Goal: Information Seeking & Learning: Learn about a topic

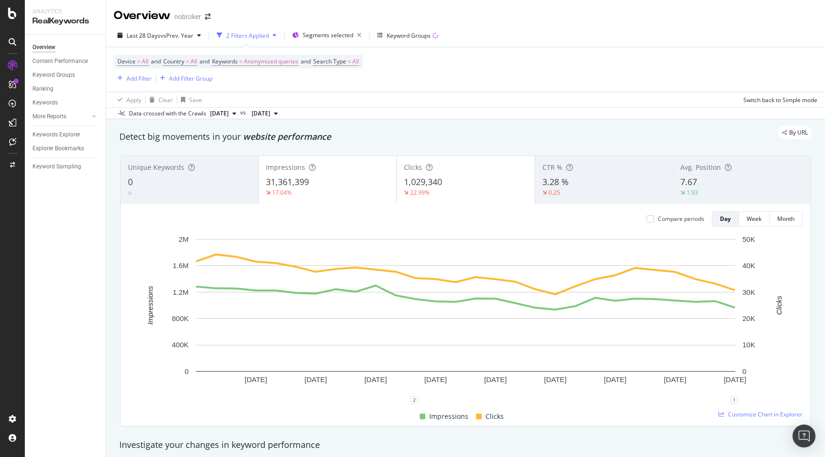
click at [282, 63] on span "Anonymized queries" at bounding box center [271, 61] width 54 height 13
click at [273, 84] on span "Anonymized queries" at bounding box center [255, 84] width 58 height 8
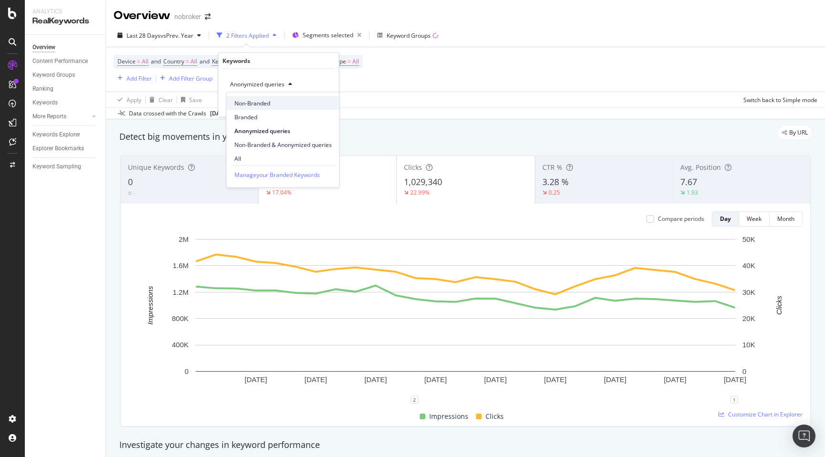
click at [262, 103] on span "Non-Branded" at bounding box center [282, 103] width 97 height 9
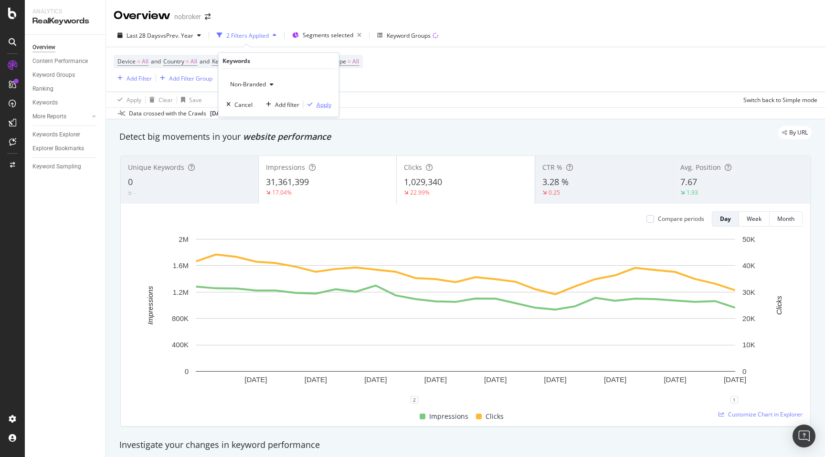
click at [321, 103] on div "Apply" at bounding box center [323, 104] width 15 height 8
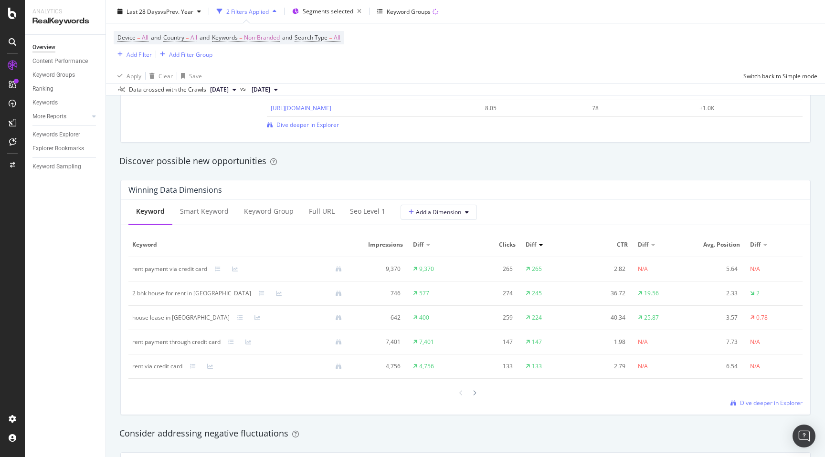
scroll to position [788, 0]
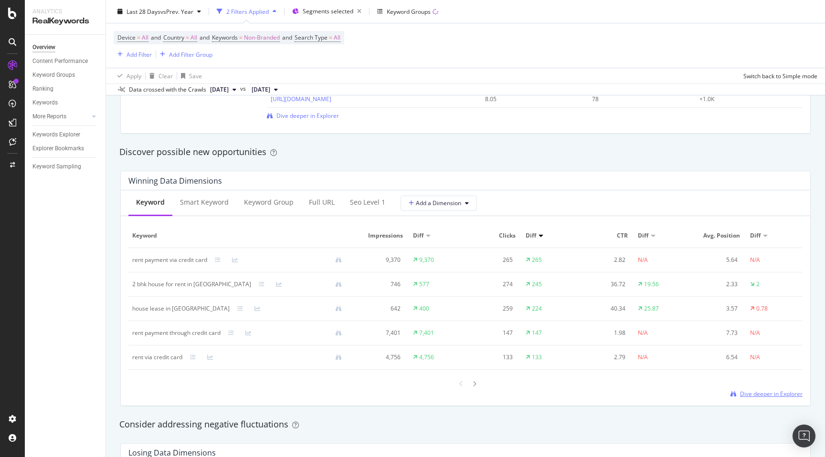
click at [751, 390] on span "Dive deeper in Explorer" at bounding box center [771, 394] width 63 height 8
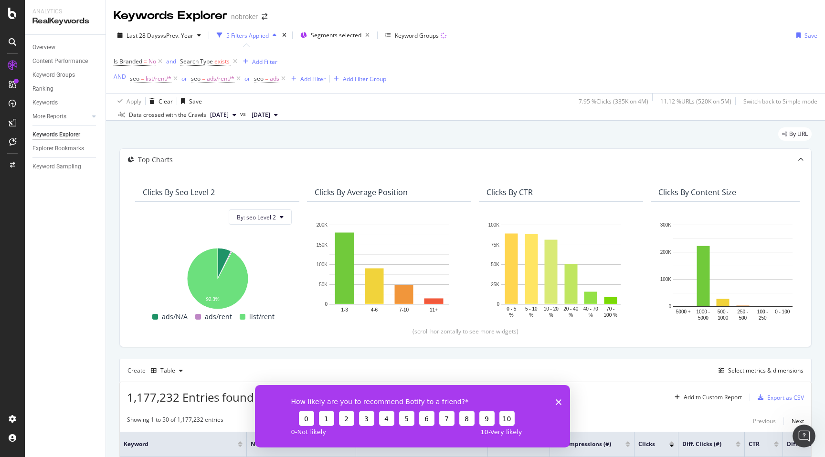
click at [558, 403] on icon "Close survey" at bounding box center [559, 402] width 6 height 6
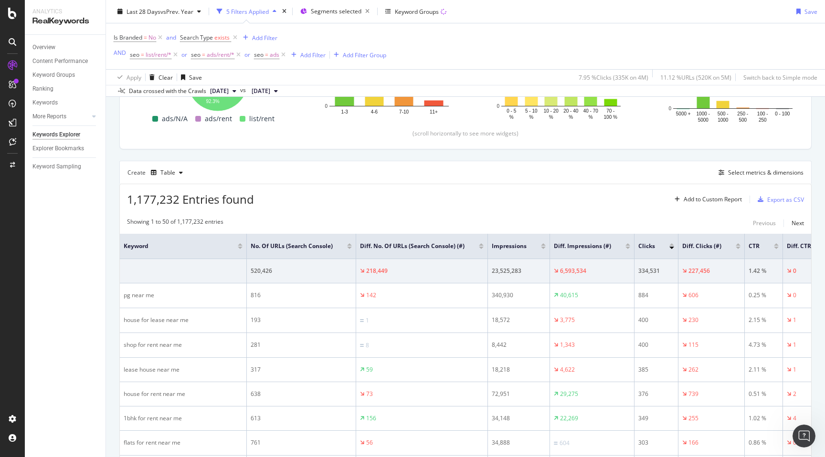
scroll to position [205, 0]
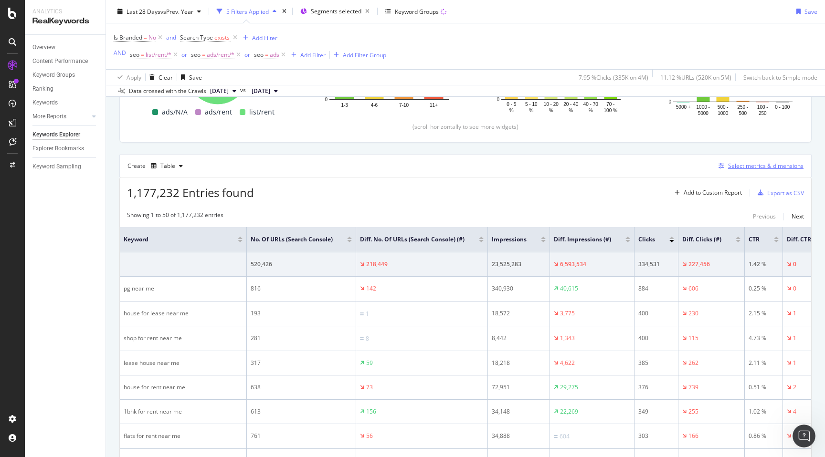
click at [741, 165] on div "Select metrics & dimensions" at bounding box center [765, 166] width 75 height 8
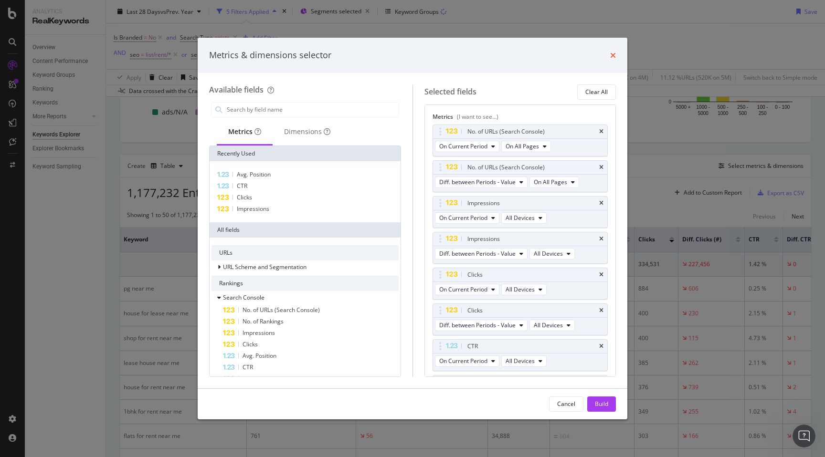
click at [611, 52] on icon "times" at bounding box center [613, 56] width 6 height 8
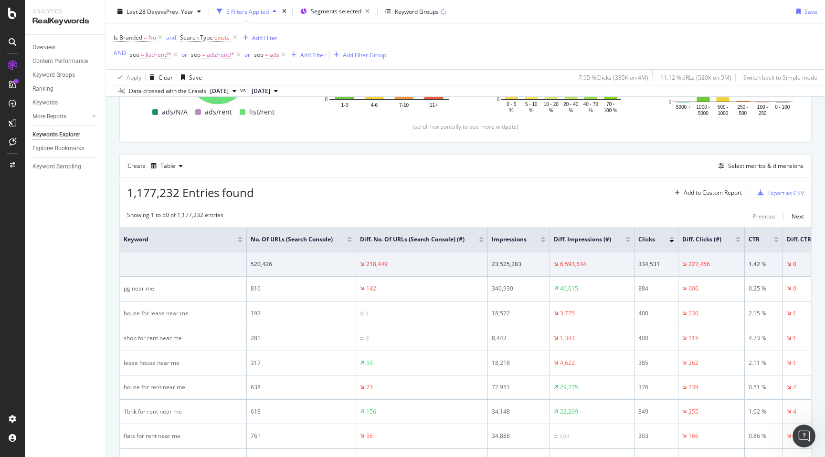
click at [315, 54] on div "Add Filter" at bounding box center [312, 55] width 25 height 8
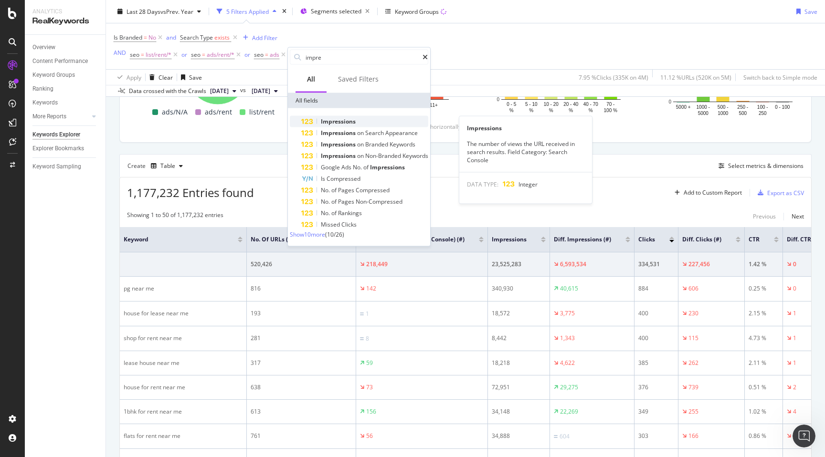
type input "impre"
click at [336, 120] on span "Impressions" at bounding box center [338, 121] width 35 height 8
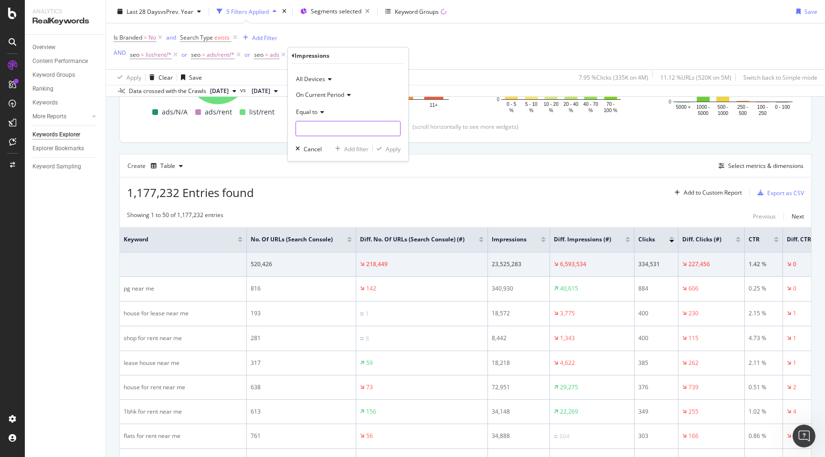
click at [310, 127] on input "number" at bounding box center [347, 128] width 105 height 15
type input "0"
click at [390, 149] on div "Apply" at bounding box center [393, 149] width 15 height 8
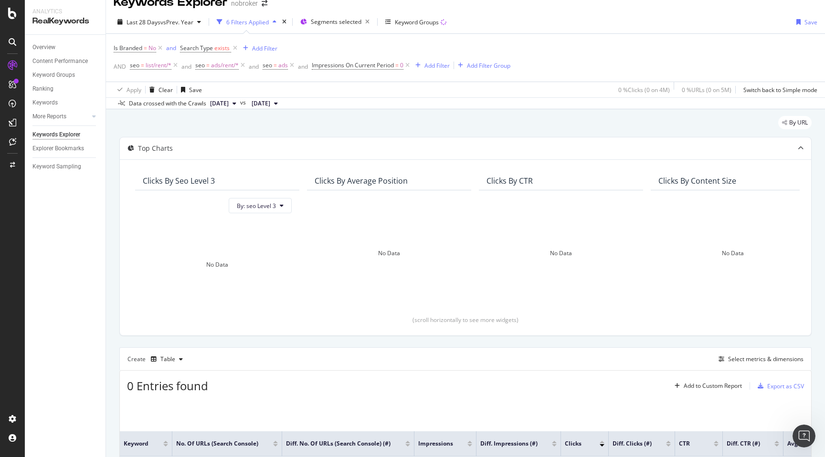
scroll to position [102, 0]
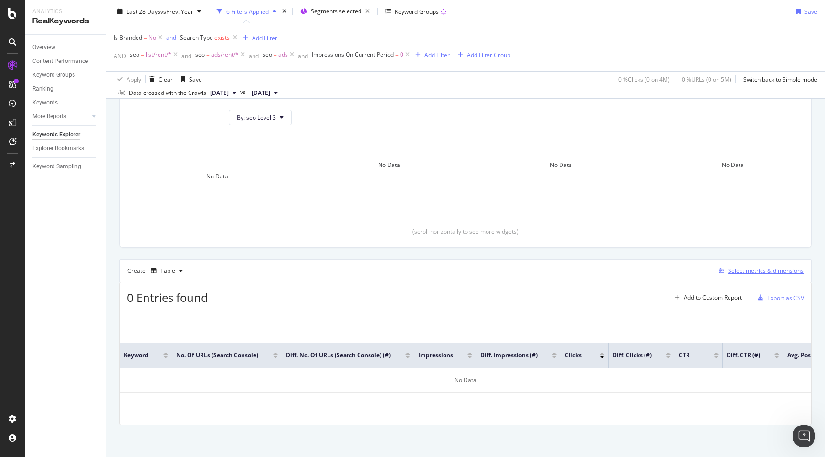
click at [751, 271] on div "Select metrics & dimensions" at bounding box center [765, 271] width 75 height 8
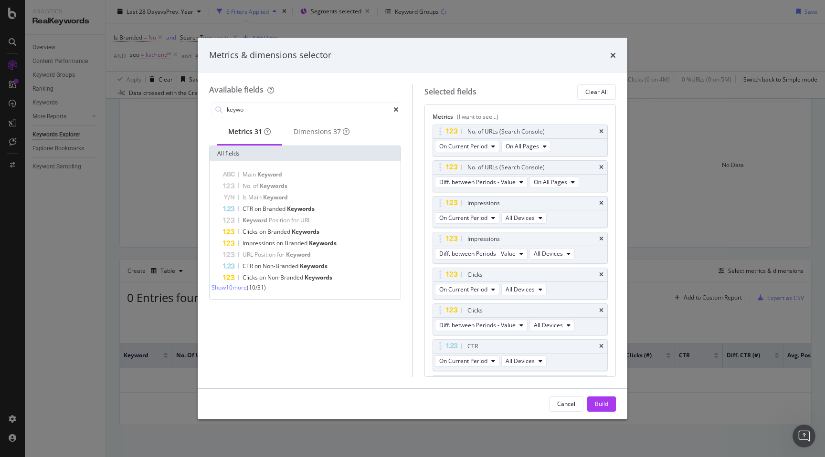
type input "keywo"
click at [242, 292] on span "Show 10 more" at bounding box center [228, 287] width 35 height 8
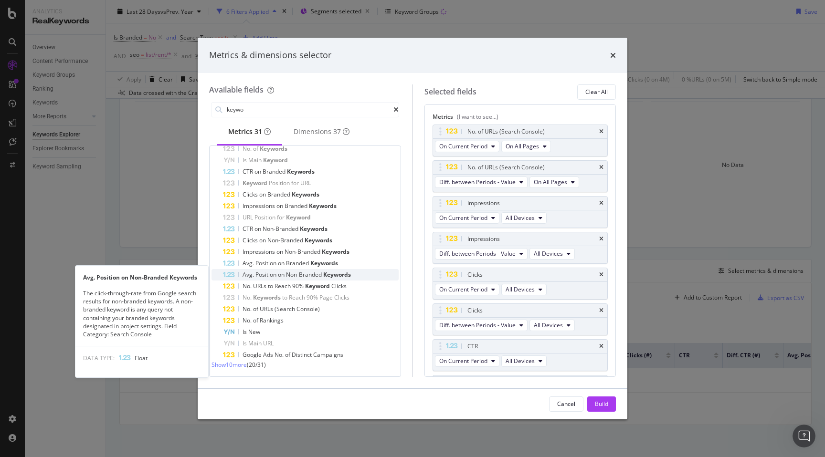
scroll to position [44, 0]
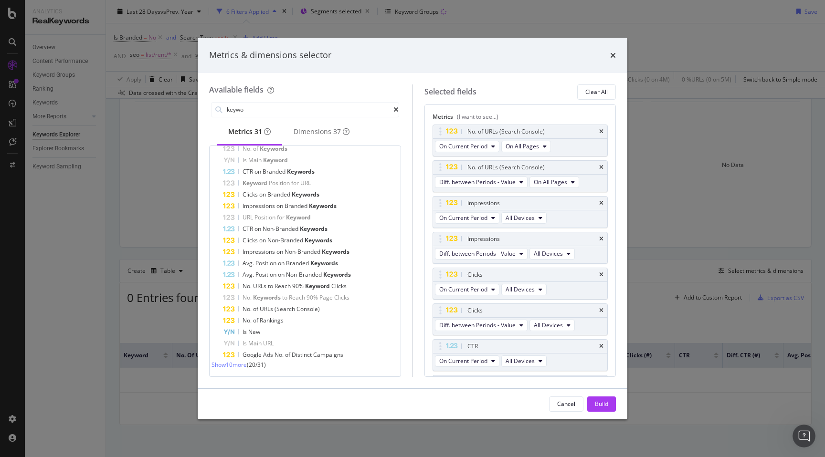
click at [247, 367] on span "Show 10 more" at bounding box center [228, 365] width 35 height 8
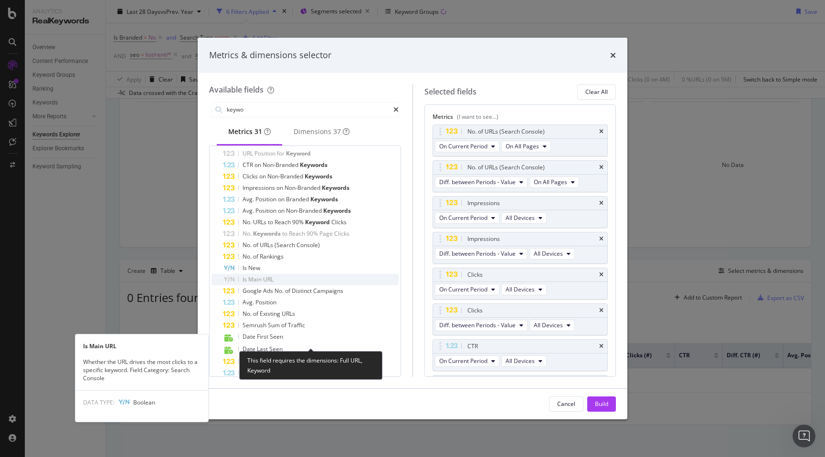
scroll to position [161, 0]
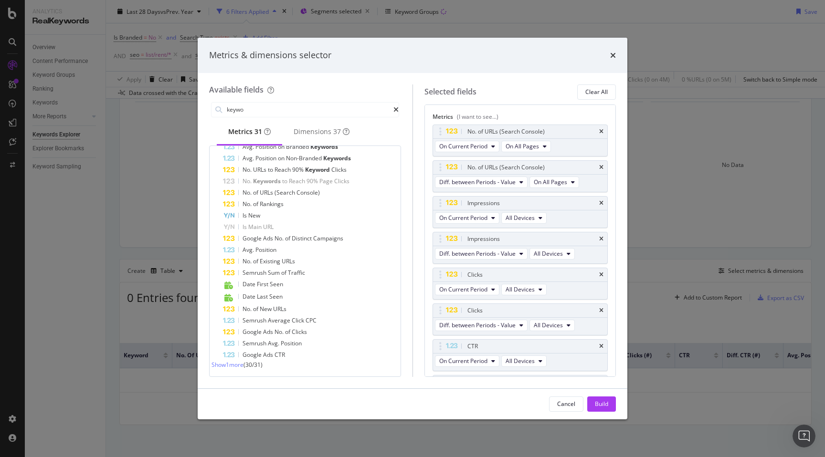
click at [243, 365] on span "Show 1 more" at bounding box center [227, 365] width 32 height 8
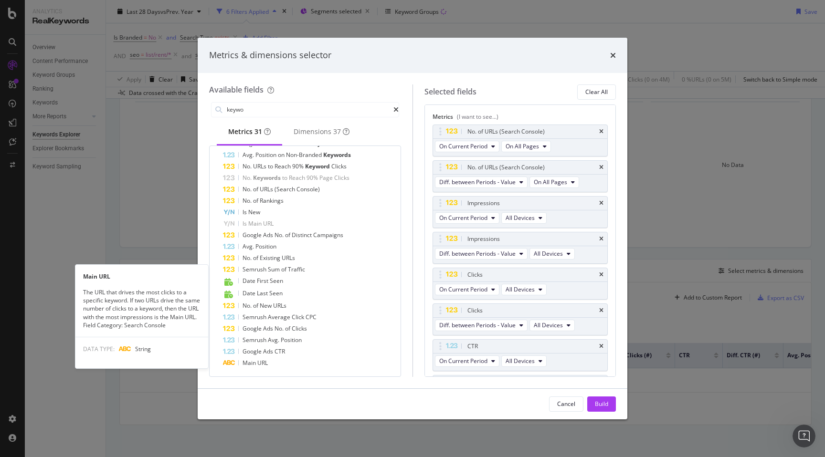
scroll to position [160, 0]
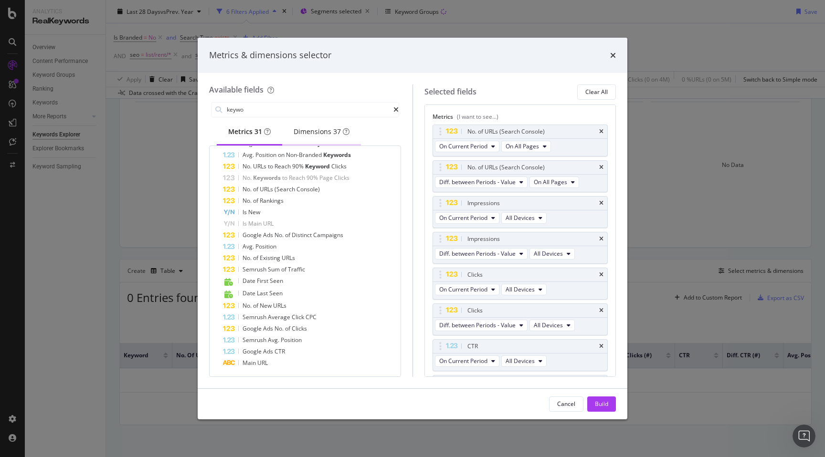
click at [319, 133] on div "Dimensions 37" at bounding box center [322, 132] width 56 height 10
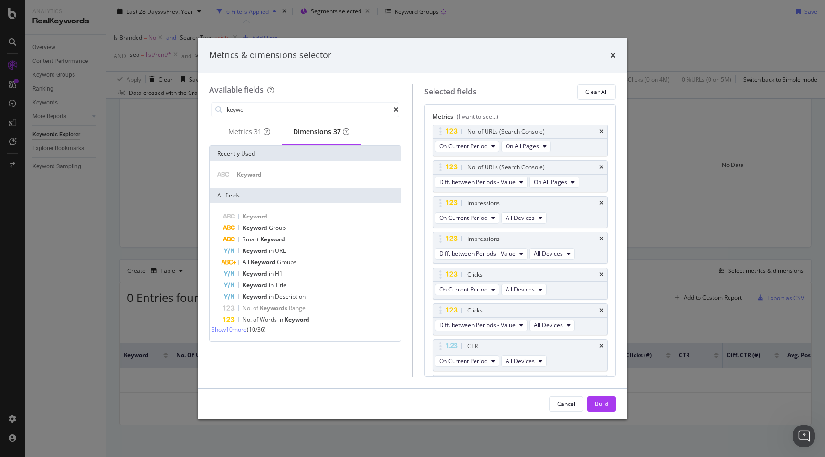
scroll to position [0, 0]
click at [242, 334] on span "Show 10 more" at bounding box center [228, 329] width 35 height 8
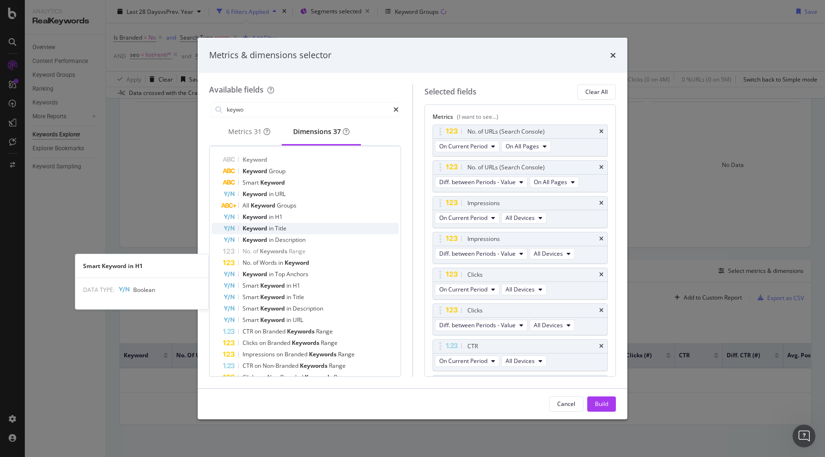
scroll to position [86, 0]
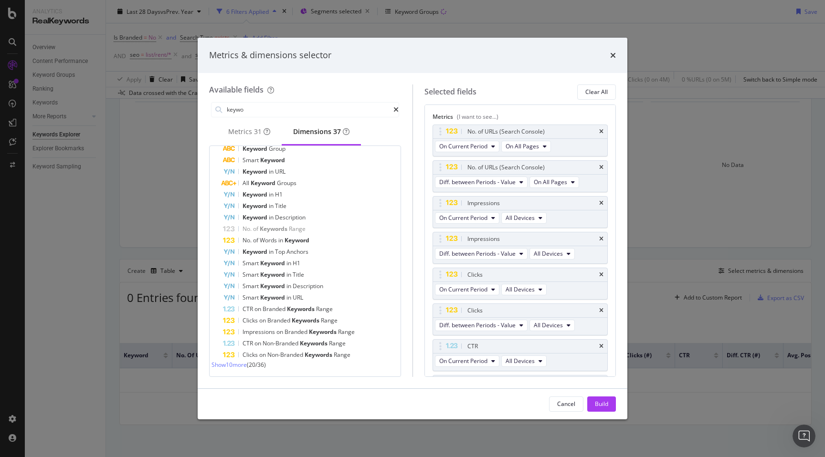
click at [242, 366] on span "Show 10 more" at bounding box center [228, 365] width 35 height 8
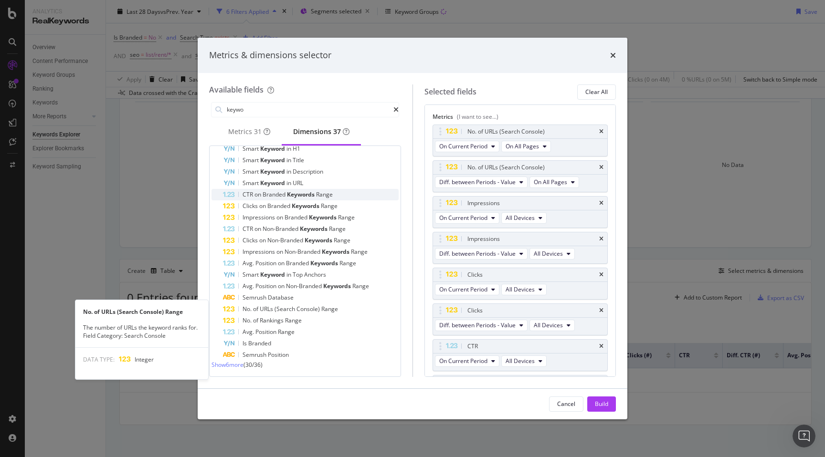
scroll to position [201, 0]
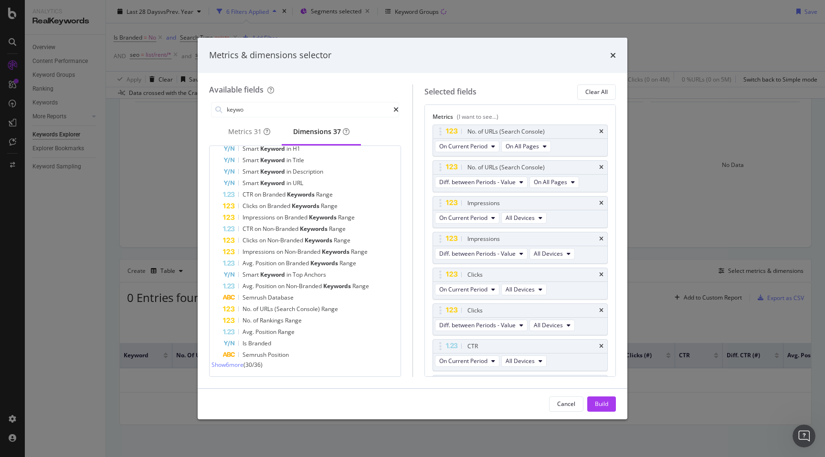
click at [238, 367] on span "Show 6 more" at bounding box center [227, 365] width 32 height 8
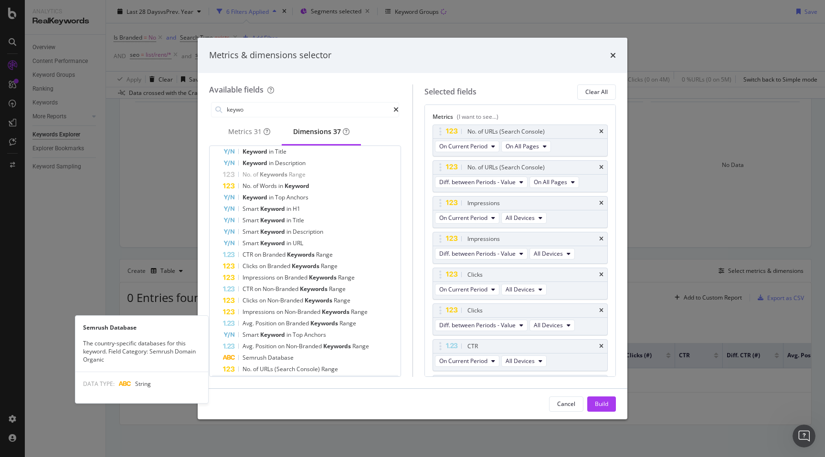
scroll to position [0, 0]
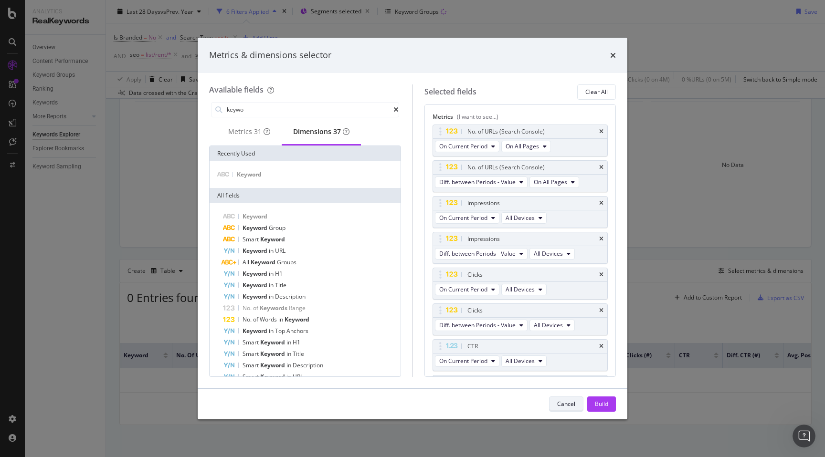
click at [562, 405] on div "Cancel" at bounding box center [566, 404] width 18 height 8
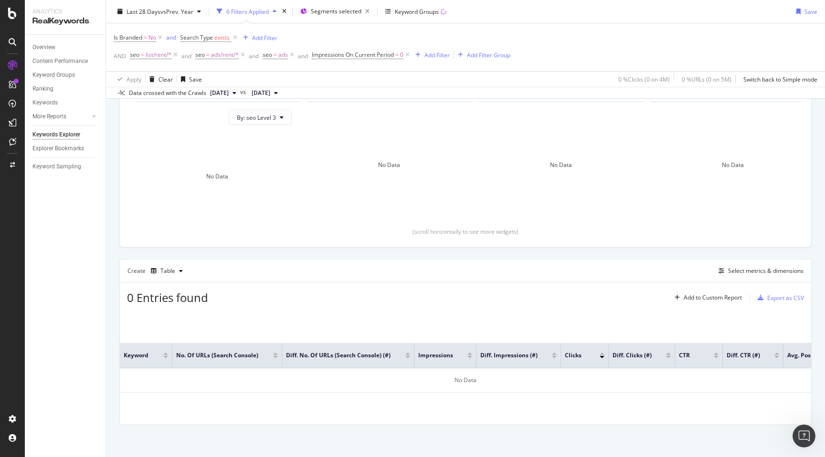
click at [365, 61] on span "Impressions On Current Period = 0" at bounding box center [362, 54] width 100 height 13
click at [364, 56] on span "Impressions On Current Period" at bounding box center [353, 55] width 82 height 8
click at [113, 291] on div "By URL Top Charts Clicks By seo Level 3 By: seo Level 3 No Data Clicks By Avera…" at bounding box center [465, 240] width 719 height 438
click at [765, 268] on div "Select metrics & dimensions" at bounding box center [765, 271] width 75 height 8
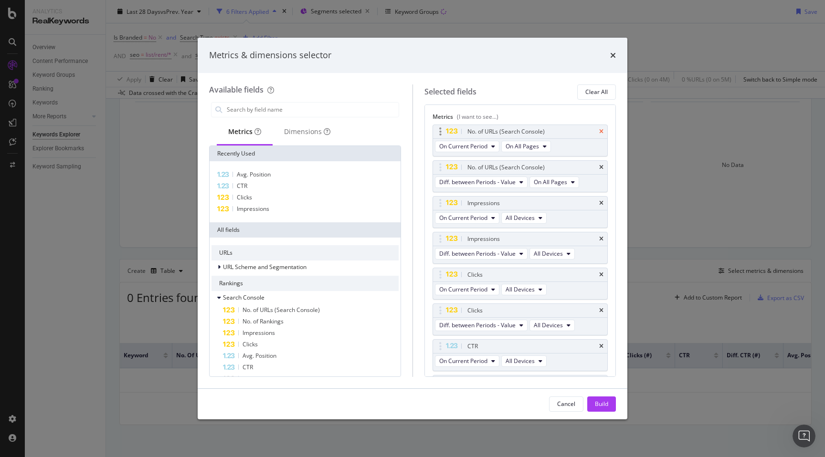
click at [601, 131] on icon "times" at bounding box center [601, 132] width 4 height 6
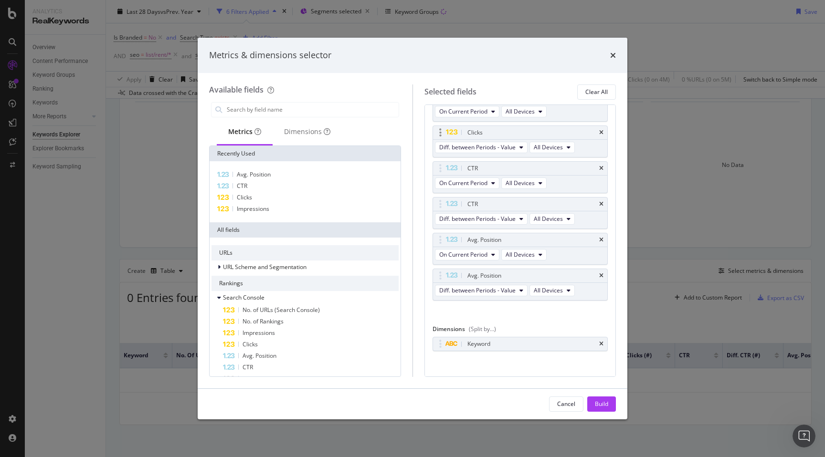
scroll to position [113, 0]
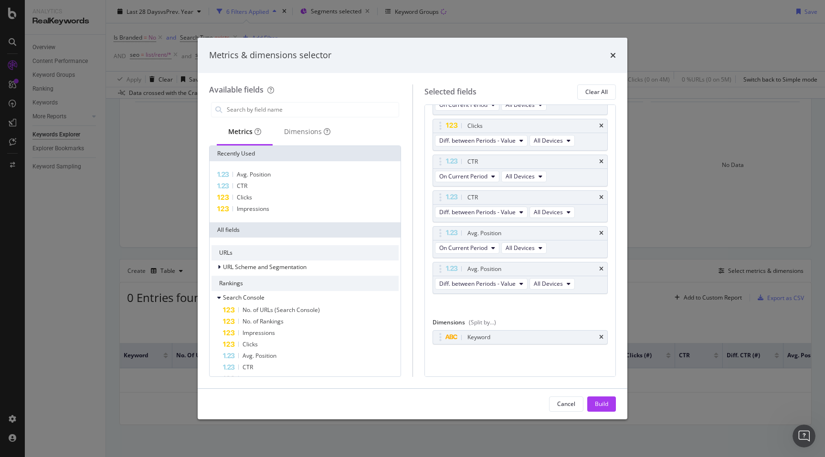
click at [483, 323] on div "(Split by...)" at bounding box center [482, 322] width 27 height 8
click at [514, 319] on div "Dimensions (Split by...)" at bounding box center [520, 324] width 176 height 12
click at [602, 405] on div "Build" at bounding box center [601, 404] width 13 height 8
